Goal: Book appointment/travel/reservation

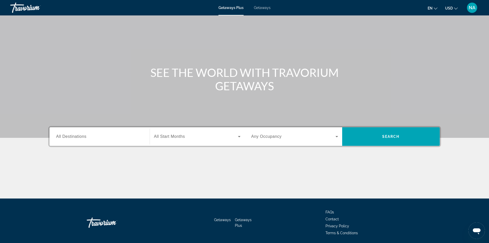
scroll to position [35, 0]
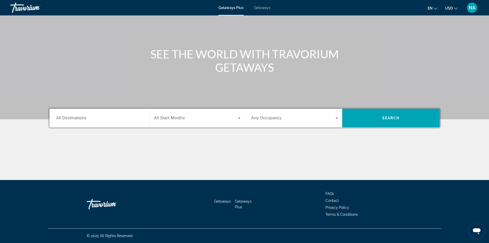
click at [75, 118] on span "All Destinations" at bounding box center [71, 118] width 30 height 4
click at [75, 118] on input "Destination All Destinations" at bounding box center [99, 118] width 87 height 6
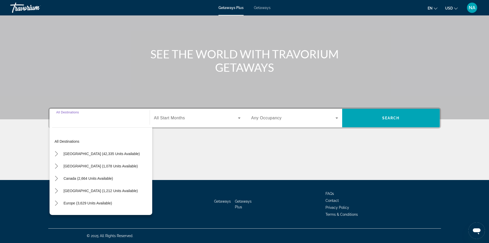
click at [75, 118] on input "Destination All Destinations" at bounding box center [99, 118] width 87 height 6
click at [216, 117] on span "Search widget" at bounding box center [196, 118] width 84 height 6
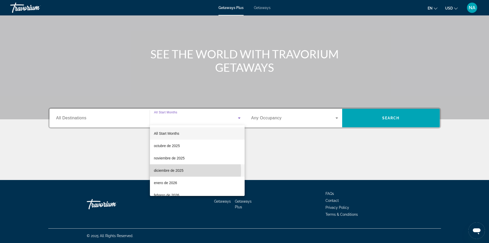
click at [170, 171] on span "diciembre de 2025" at bounding box center [169, 170] width 30 height 6
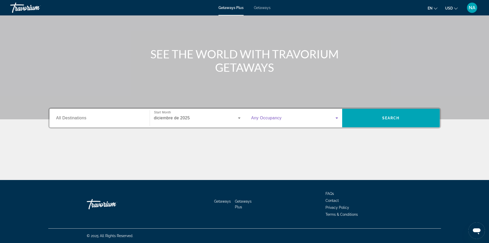
click at [336, 118] on icon "Search widget" at bounding box center [336, 117] width 3 height 1
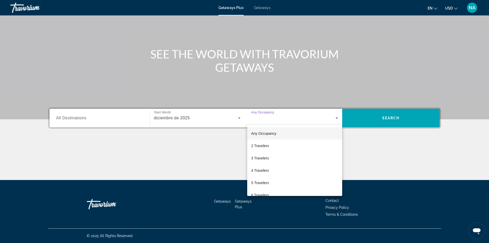
click at [257, 7] on div at bounding box center [244, 121] width 489 height 243
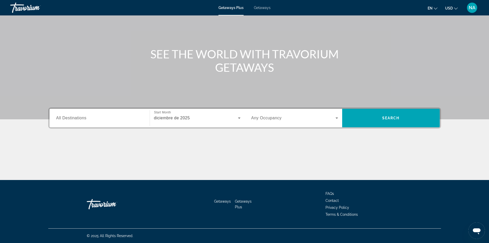
click at [259, 7] on span "Getaways" at bounding box center [262, 8] width 17 height 4
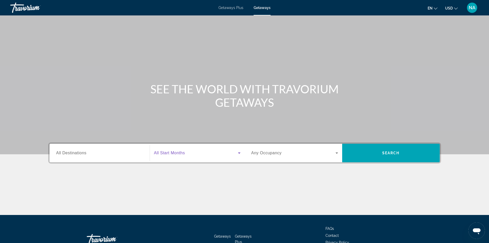
click at [235, 153] on span "Search widget" at bounding box center [196, 153] width 84 height 6
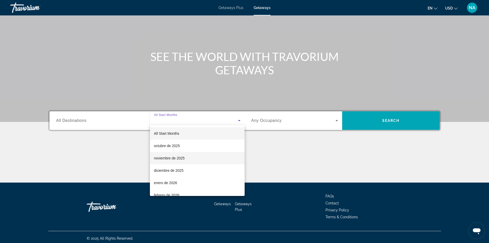
scroll to position [35, 0]
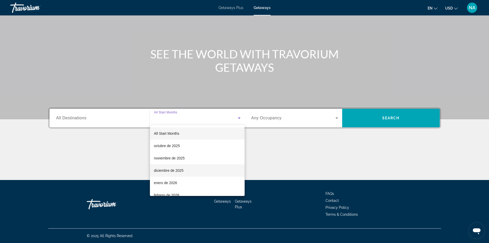
click at [171, 170] on span "diciembre de 2025" at bounding box center [169, 170] width 30 height 6
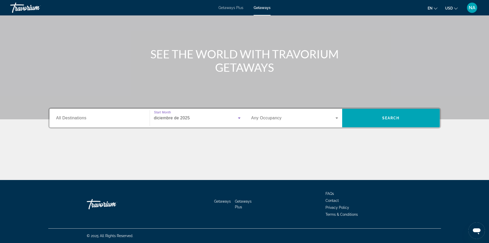
click at [337, 118] on icon "Search widget" at bounding box center [336, 117] width 3 height 1
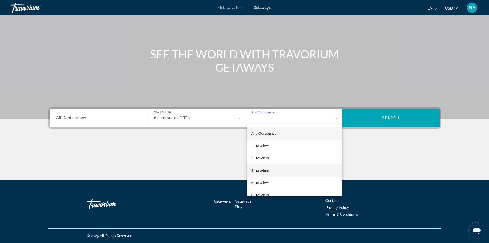
click at [257, 169] on span "4 Travelers" at bounding box center [260, 170] width 18 height 6
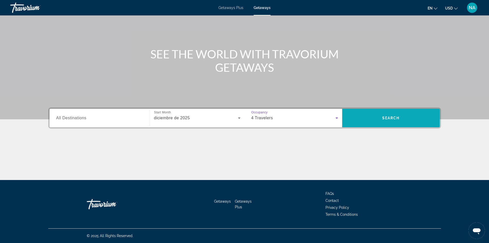
click at [399, 119] on span "Search" at bounding box center [390, 118] width 17 height 4
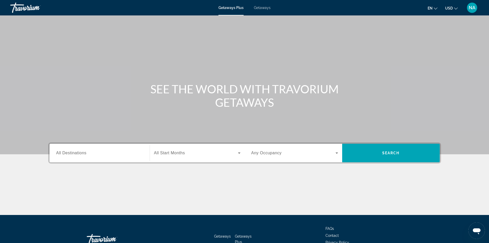
click at [262, 6] on span "Getaways" at bounding box center [262, 8] width 17 height 4
click at [238, 154] on icon "Search widget" at bounding box center [239, 153] width 6 height 6
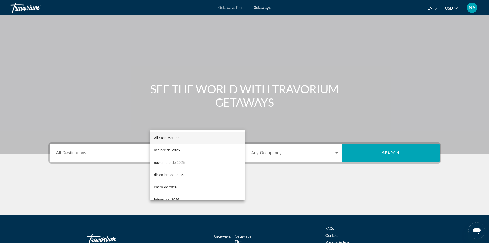
scroll to position [35, 0]
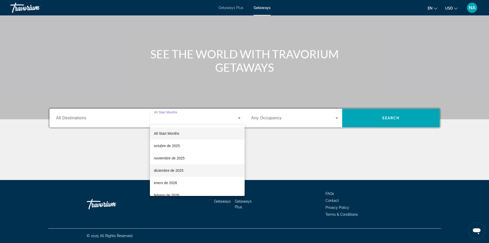
click at [190, 171] on mat-option "diciembre de 2025" at bounding box center [197, 170] width 95 height 12
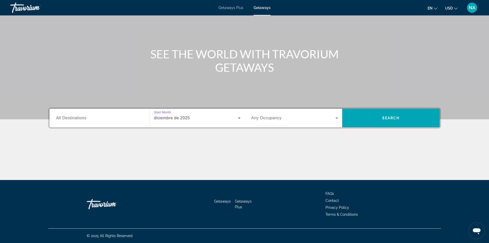
click at [336, 117] on icon "Search widget" at bounding box center [337, 118] width 6 height 6
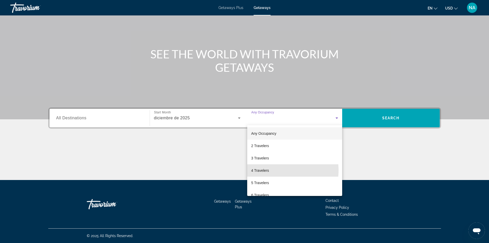
drag, startPoint x: 279, startPoint y: 170, endPoint x: 351, endPoint y: 145, distance: 76.3
click at [279, 169] on mat-option "4 Travelers" at bounding box center [294, 170] width 95 height 12
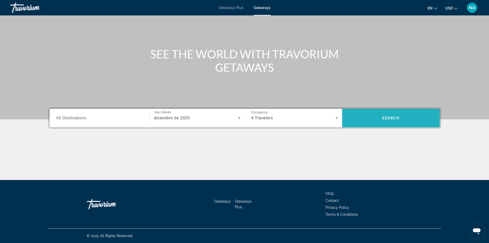
click at [393, 116] on span "Search" at bounding box center [391, 118] width 98 height 12
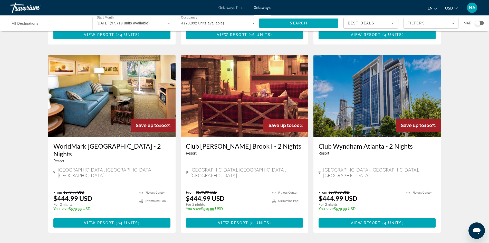
scroll to position [603, 0]
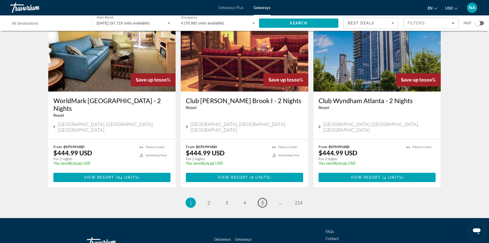
click at [261, 199] on span "5" at bounding box center [262, 202] width 3 height 6
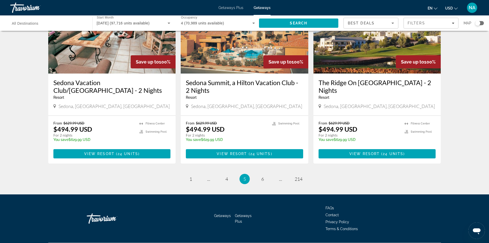
scroll to position [619, 0]
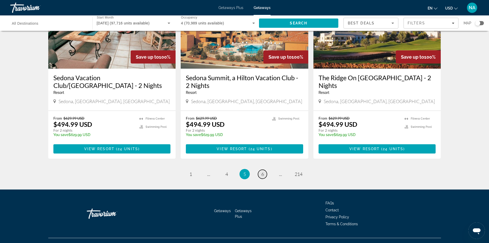
click at [263, 171] on span "6" at bounding box center [262, 174] width 3 height 6
